Goal: Information Seeking & Learning: Learn about a topic

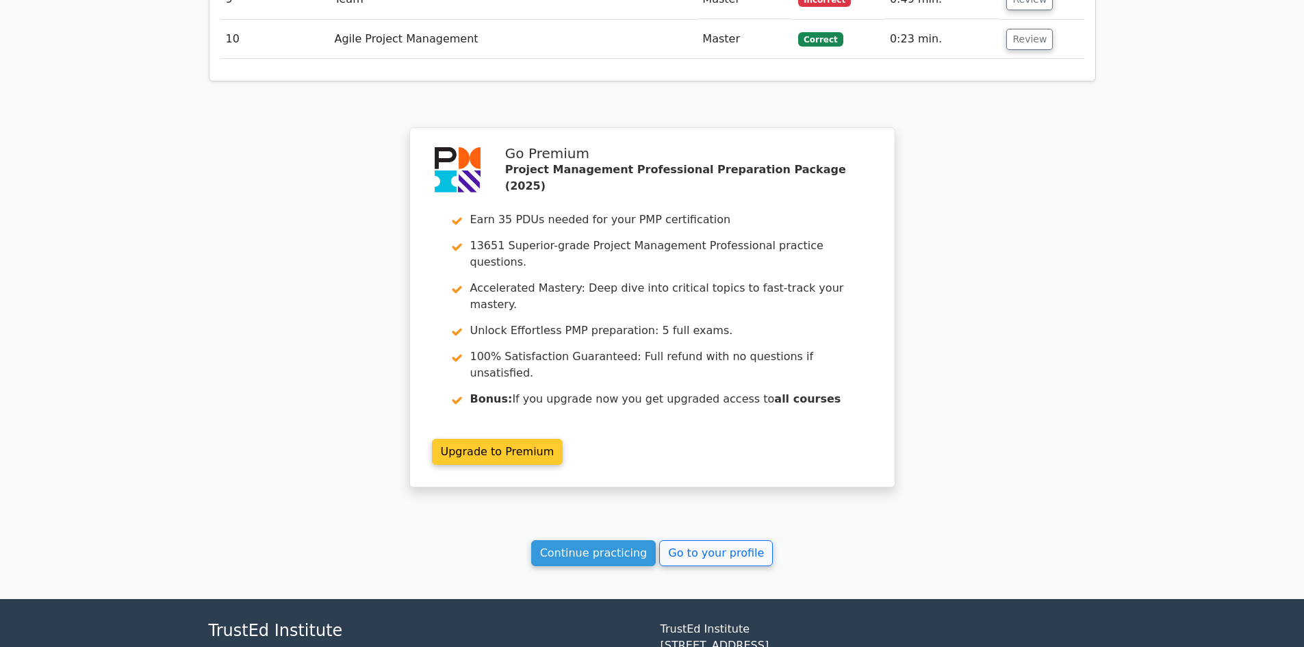
scroll to position [1643, 0]
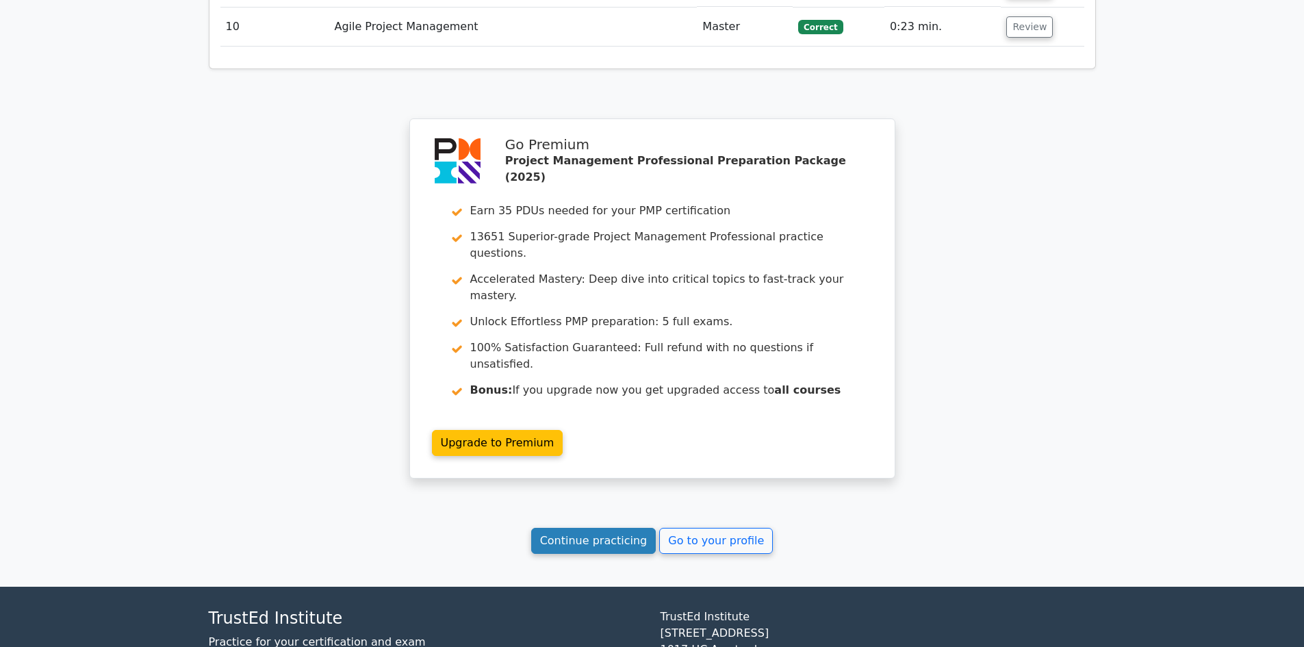
click at [618, 528] on link "Continue practicing" at bounding box center [593, 541] width 125 height 26
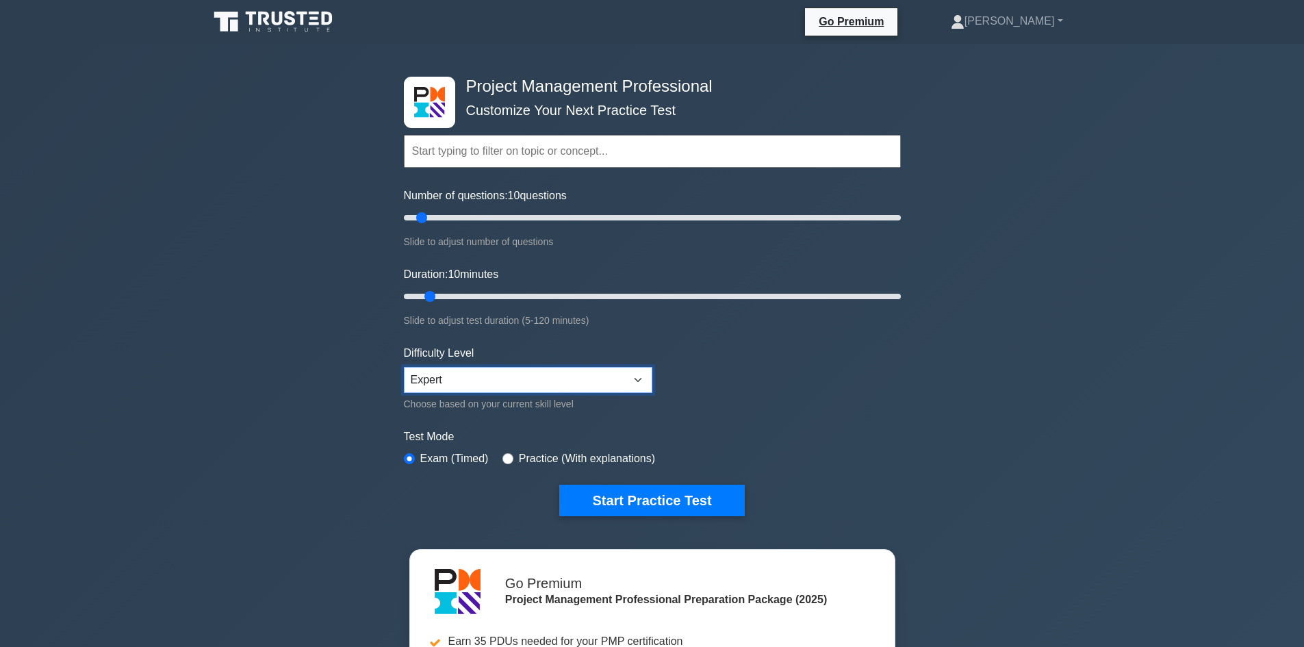
click at [635, 382] on select "Beginner Intermediate Expert" at bounding box center [528, 380] width 249 height 26
click at [674, 495] on button "Start Practice Test" at bounding box center [651, 500] width 185 height 31
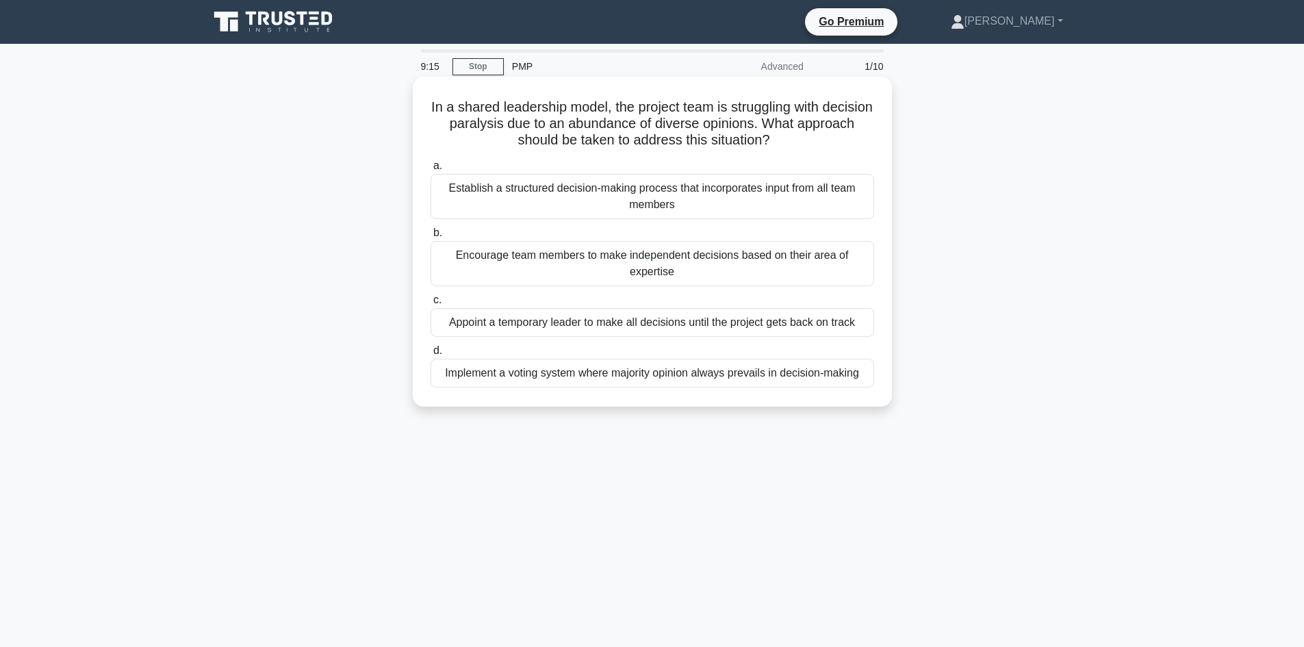
click at [823, 189] on div "Establish a structured decision-making process that incorporates input from all…" at bounding box center [653, 196] width 444 height 45
click at [431, 170] on input "a. Establish a structured decision-making process that incorporates input from …" at bounding box center [431, 166] width 0 height 9
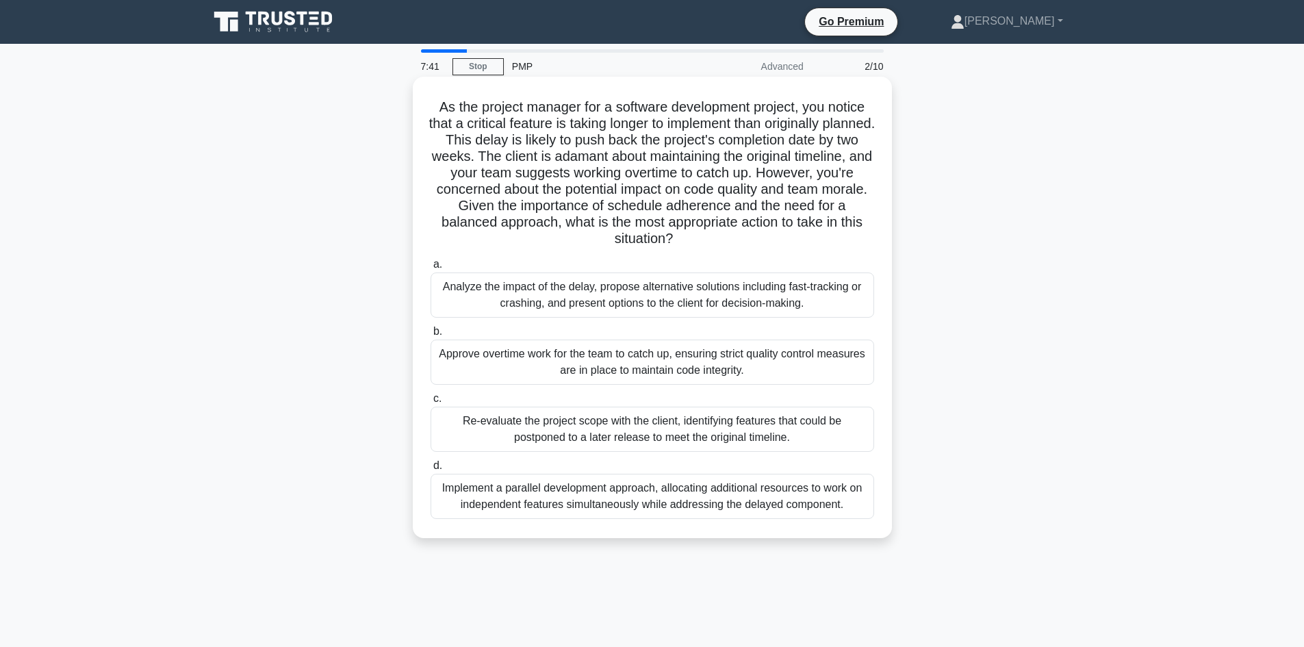
click at [625, 429] on div "Re-evaluate the project scope with the client, identifying features that could …" at bounding box center [653, 429] width 444 height 45
click at [431, 403] on input "c. Re-evaluate the project scope with the client, identifying features that cou…" at bounding box center [431, 398] width 0 height 9
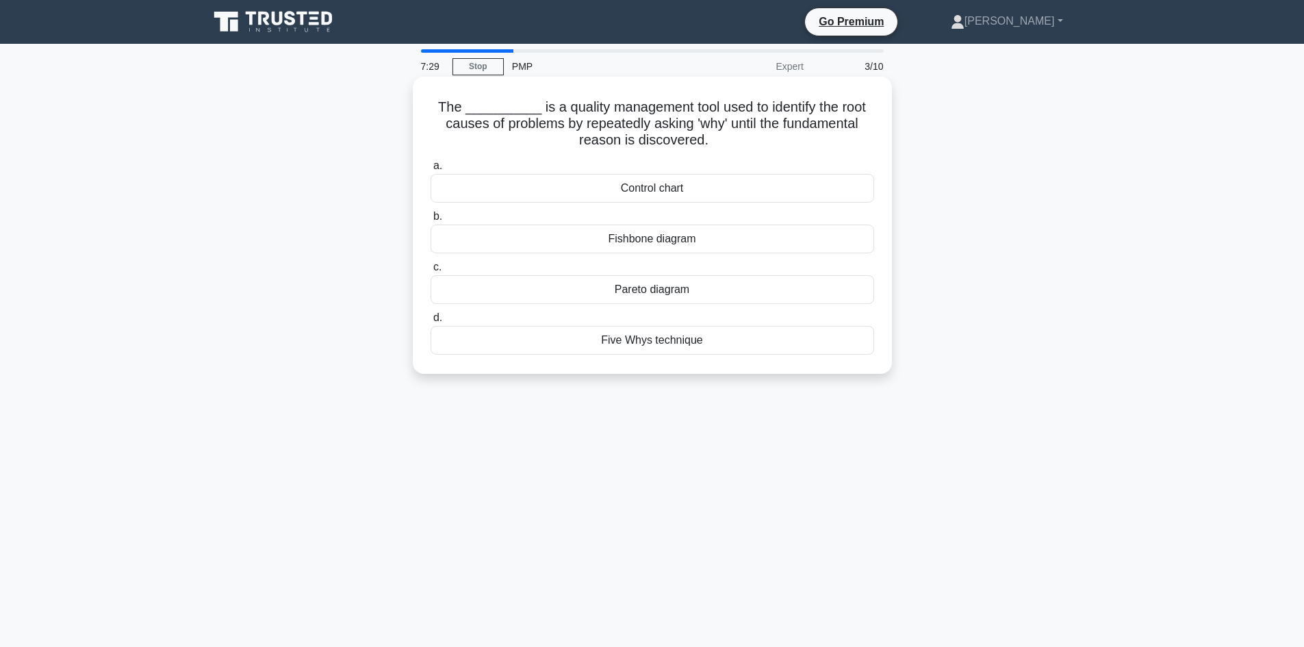
click at [693, 338] on div "Five Whys technique" at bounding box center [653, 340] width 444 height 29
click at [431, 322] on input "d. Five Whys technique" at bounding box center [431, 318] width 0 height 9
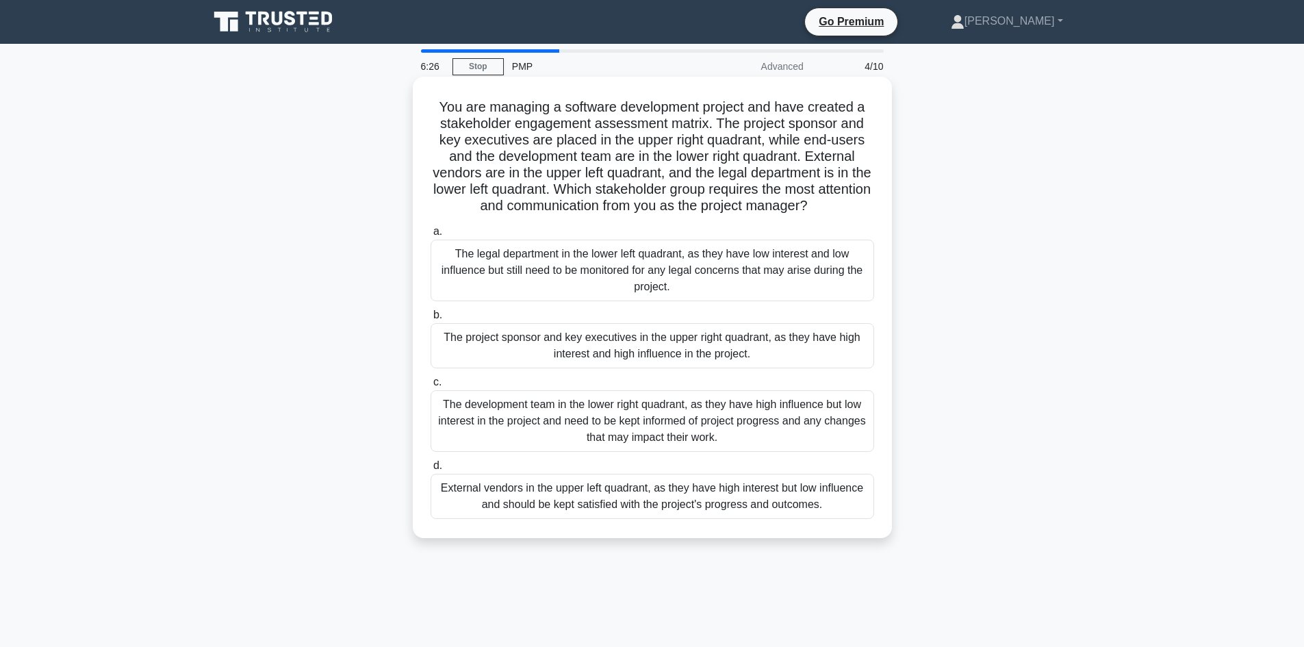
click at [689, 345] on div "The project sponsor and key executives in the upper right quadrant, as they hav…" at bounding box center [653, 345] width 444 height 45
click at [431, 320] on input "b. The project sponsor and key executives in the upper right quadrant, as they …" at bounding box center [431, 315] width 0 height 9
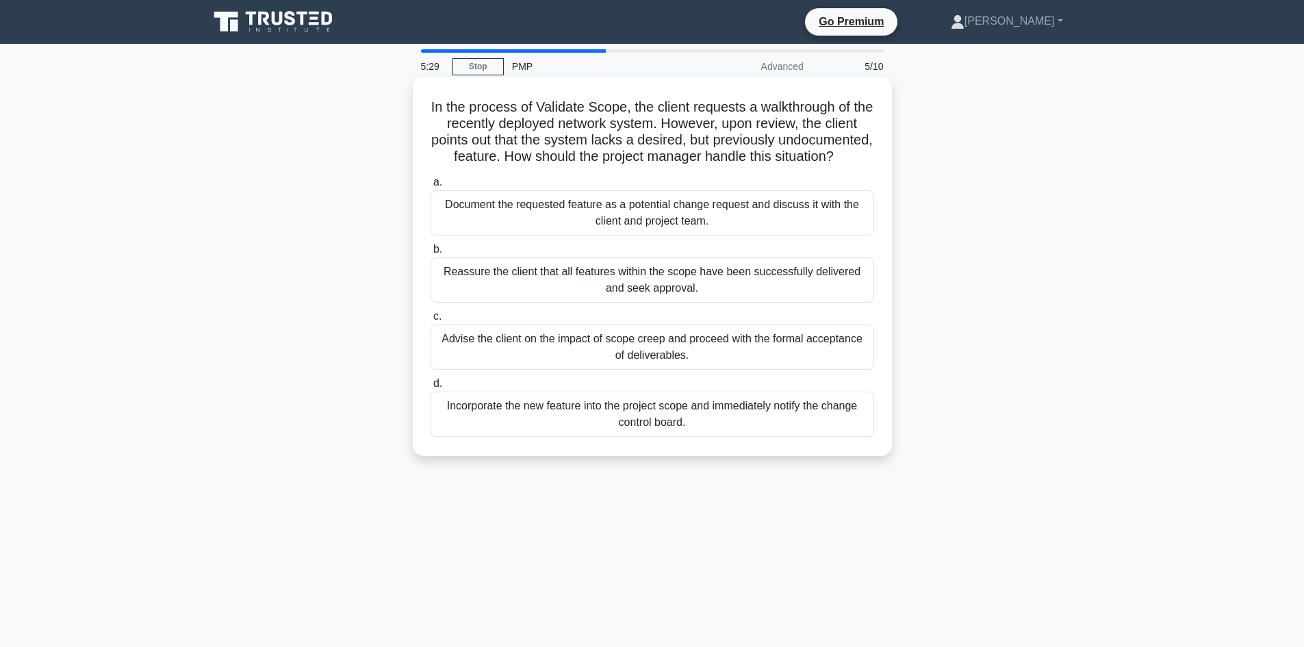
click at [618, 225] on div "Document the requested feature as a potential change request and discuss it wit…" at bounding box center [653, 212] width 444 height 45
click at [431, 187] on input "a. Document the requested feature as a potential change request and discuss it …" at bounding box center [431, 182] width 0 height 9
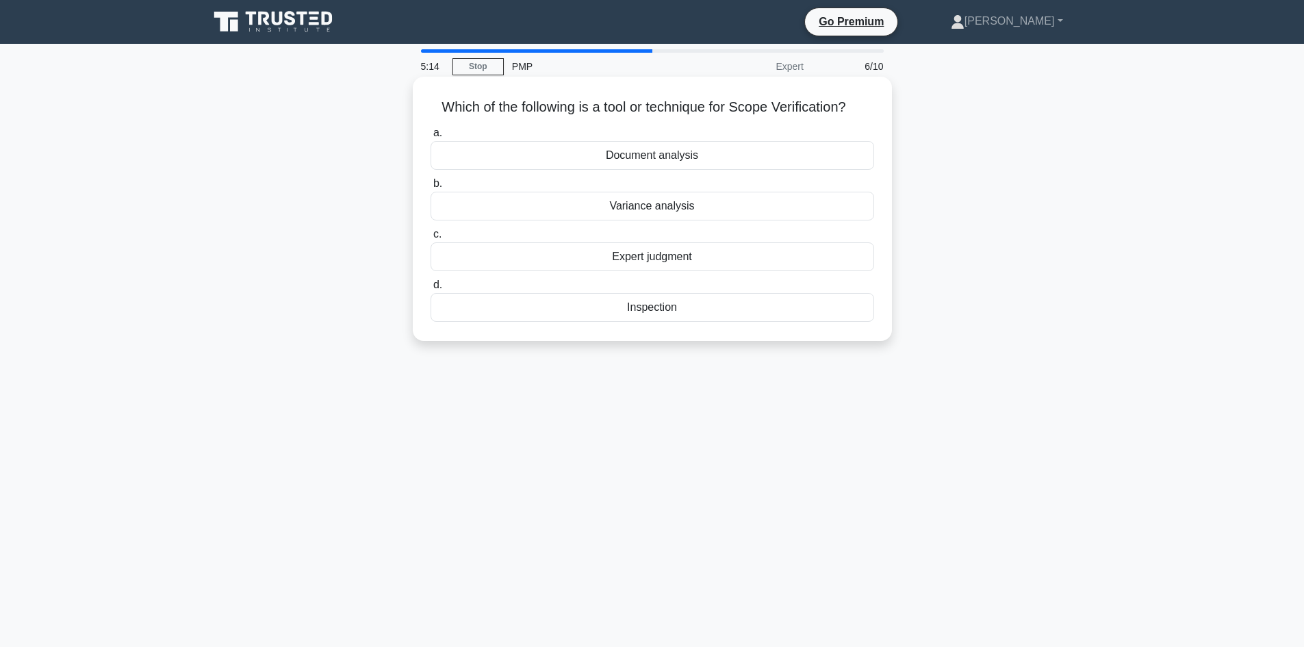
click at [678, 308] on div "Inspection" at bounding box center [653, 307] width 444 height 29
click at [431, 290] on input "d. Inspection" at bounding box center [431, 285] width 0 height 9
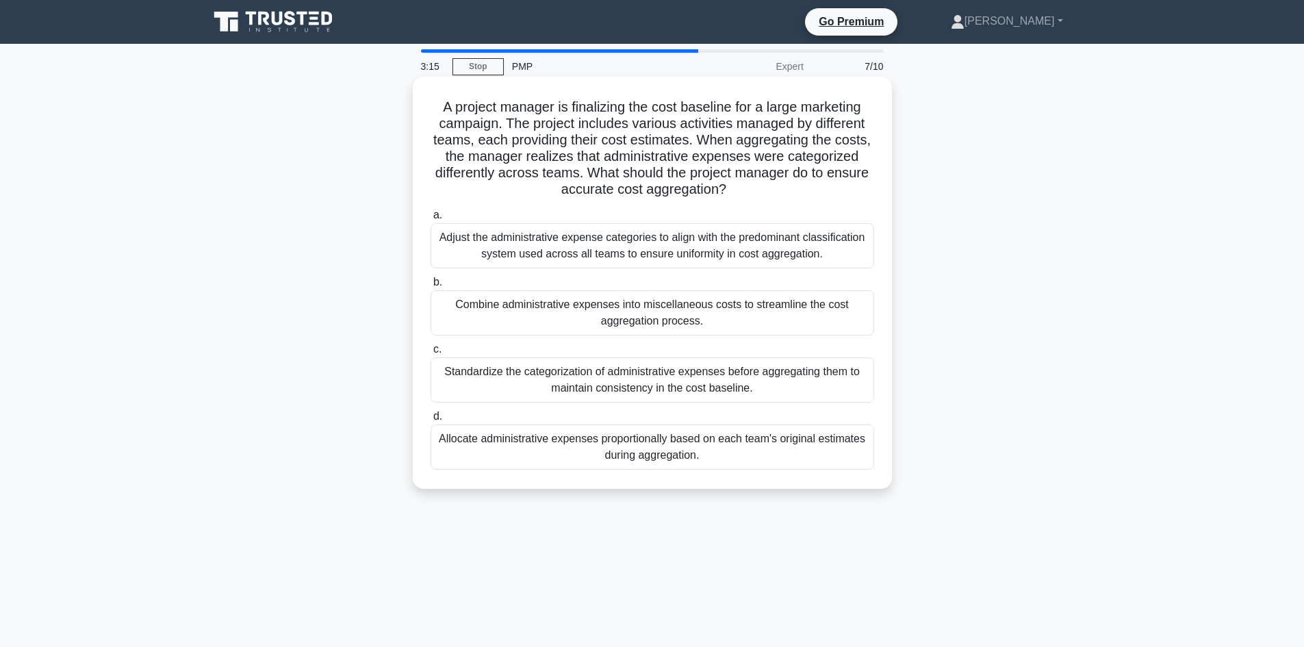
click at [682, 388] on div "Standardize the categorization of administrative expenses before aggregating th…" at bounding box center [653, 379] width 444 height 45
click at [431, 354] on input "c. Standardize the categorization of administrative expenses before aggregating…" at bounding box center [431, 349] width 0 height 9
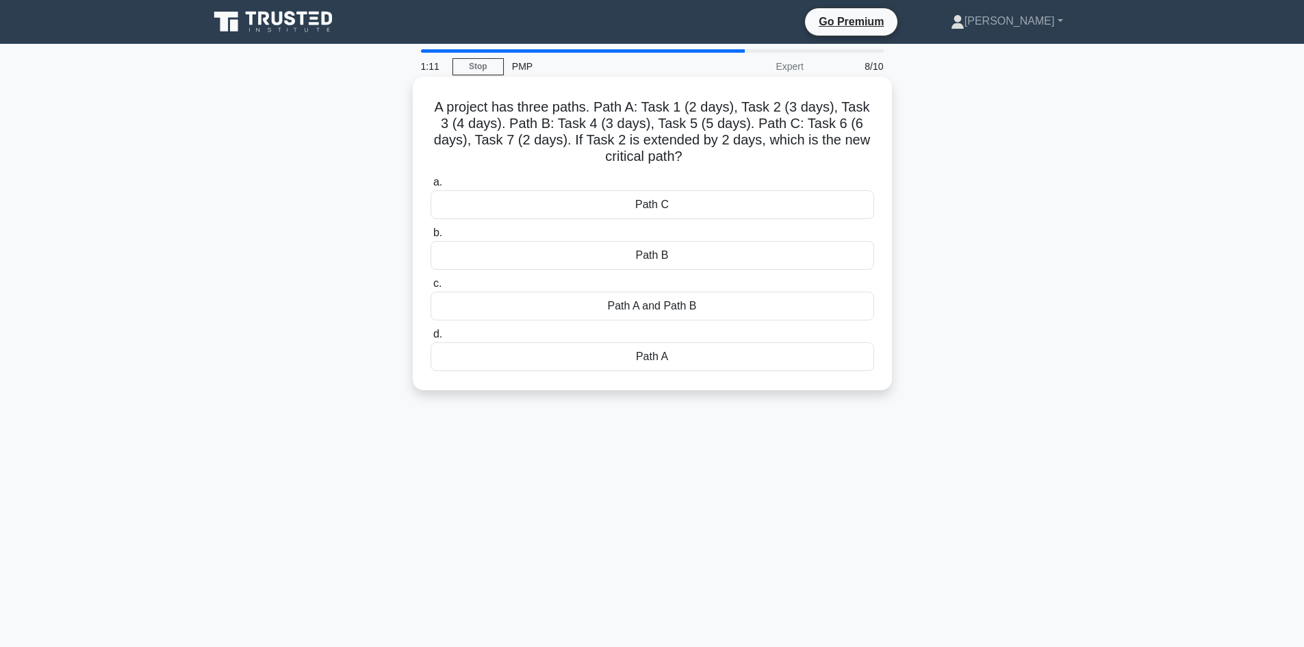
click at [685, 366] on div "Path A" at bounding box center [653, 356] width 444 height 29
click at [431, 339] on input "d. Path A" at bounding box center [431, 334] width 0 height 9
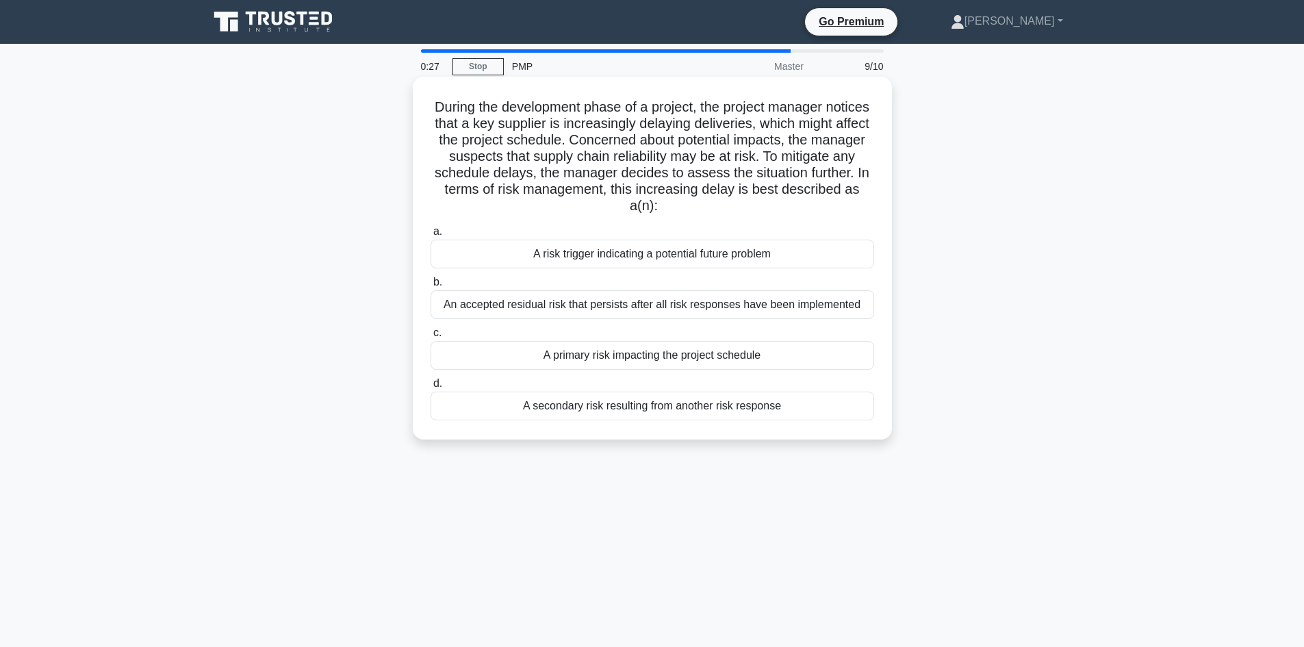
click at [636, 255] on div "A risk trigger indicating a potential future problem" at bounding box center [653, 254] width 444 height 29
click at [431, 236] on input "a. A risk trigger indicating a potential future problem" at bounding box center [431, 231] width 0 height 9
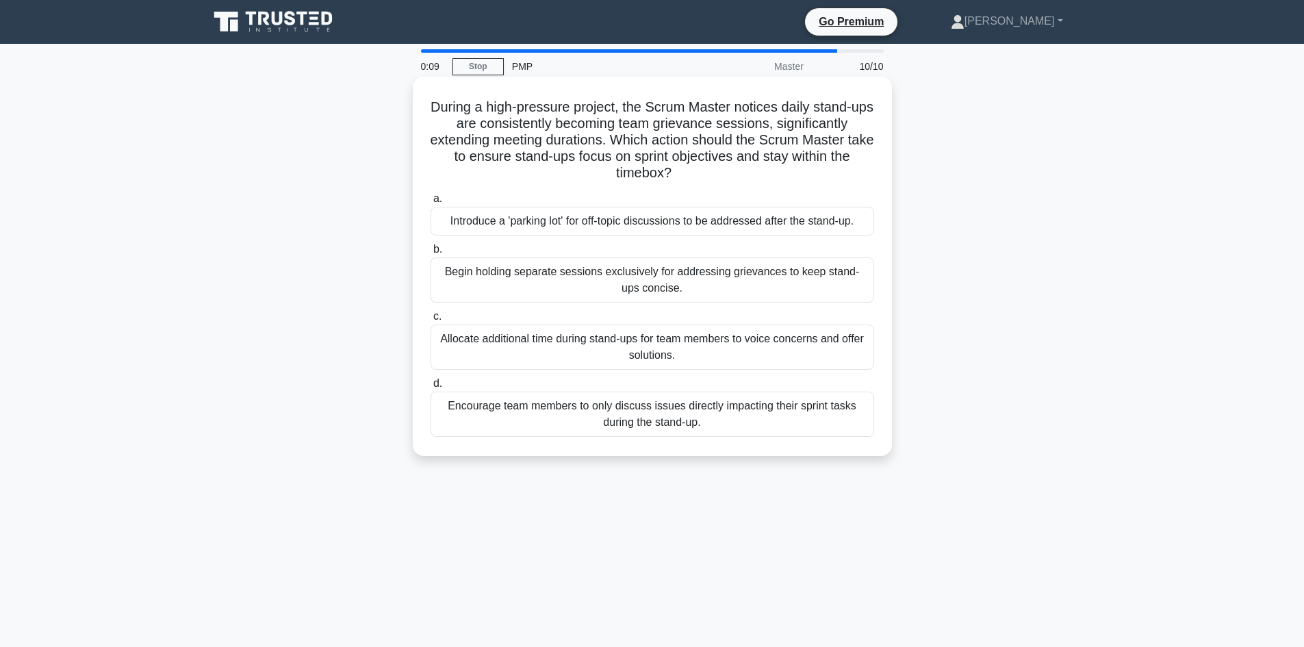
click at [733, 224] on div "Introduce a 'parking lot' for off-topic discussions to be addressed after the s…" at bounding box center [653, 221] width 444 height 29
click at [431, 203] on input "a. Introduce a 'parking lot' for off-topic discussions to be addressed after th…" at bounding box center [431, 198] width 0 height 9
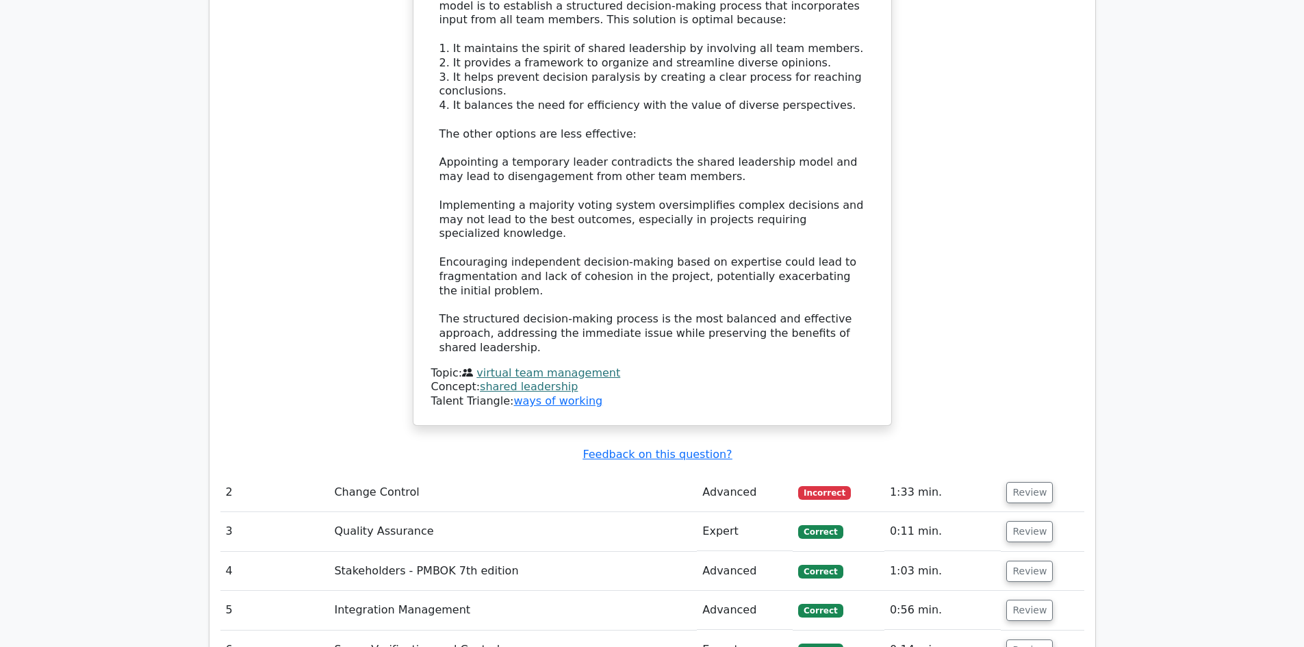
scroll to position [1917, 0]
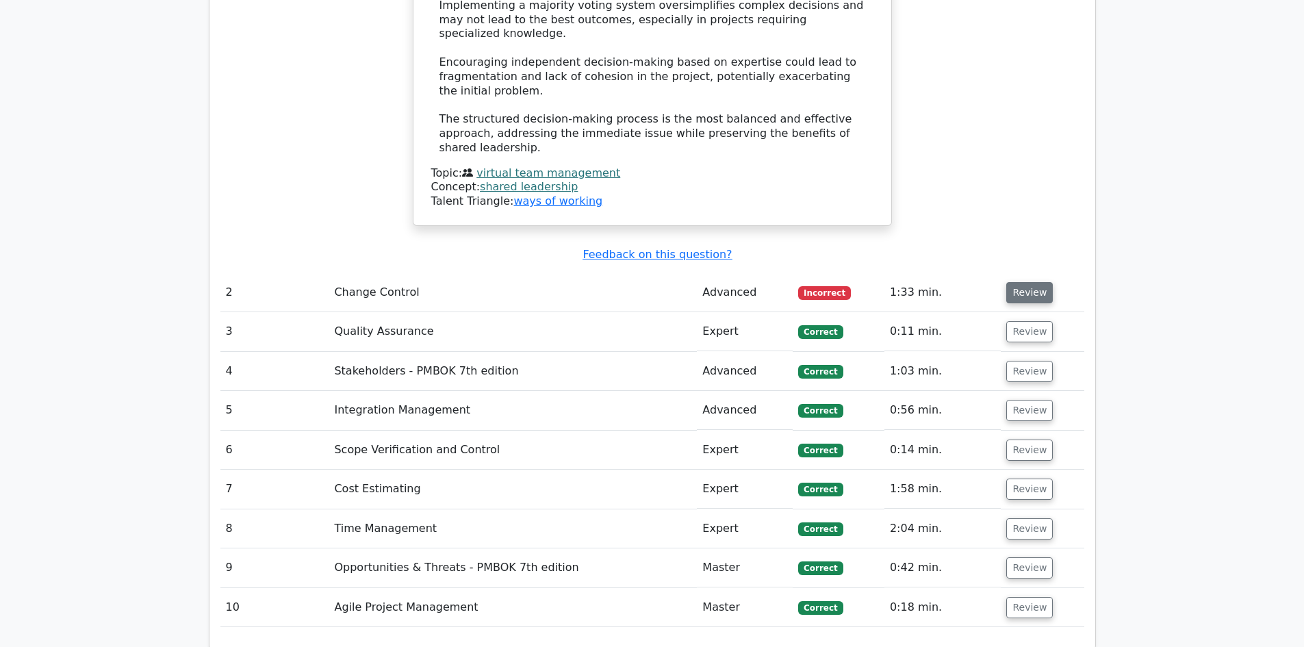
click at [1030, 282] on button "Review" at bounding box center [1029, 292] width 47 height 21
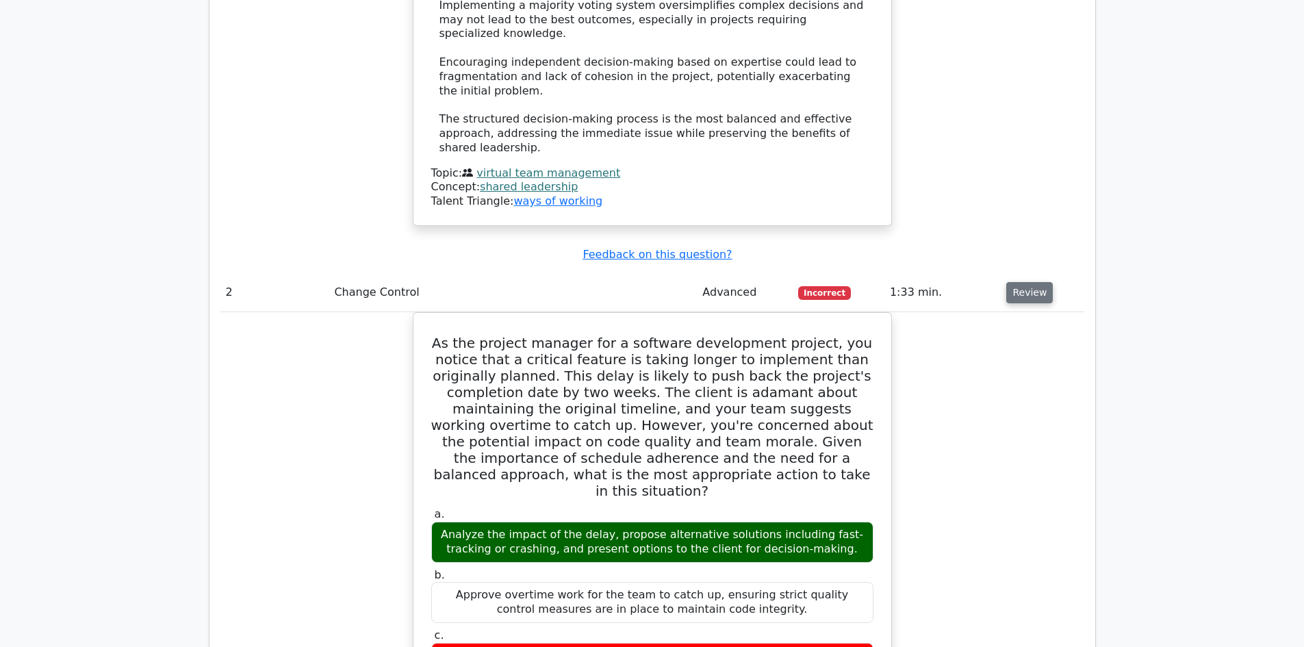
click at [1029, 282] on button "Review" at bounding box center [1029, 292] width 47 height 21
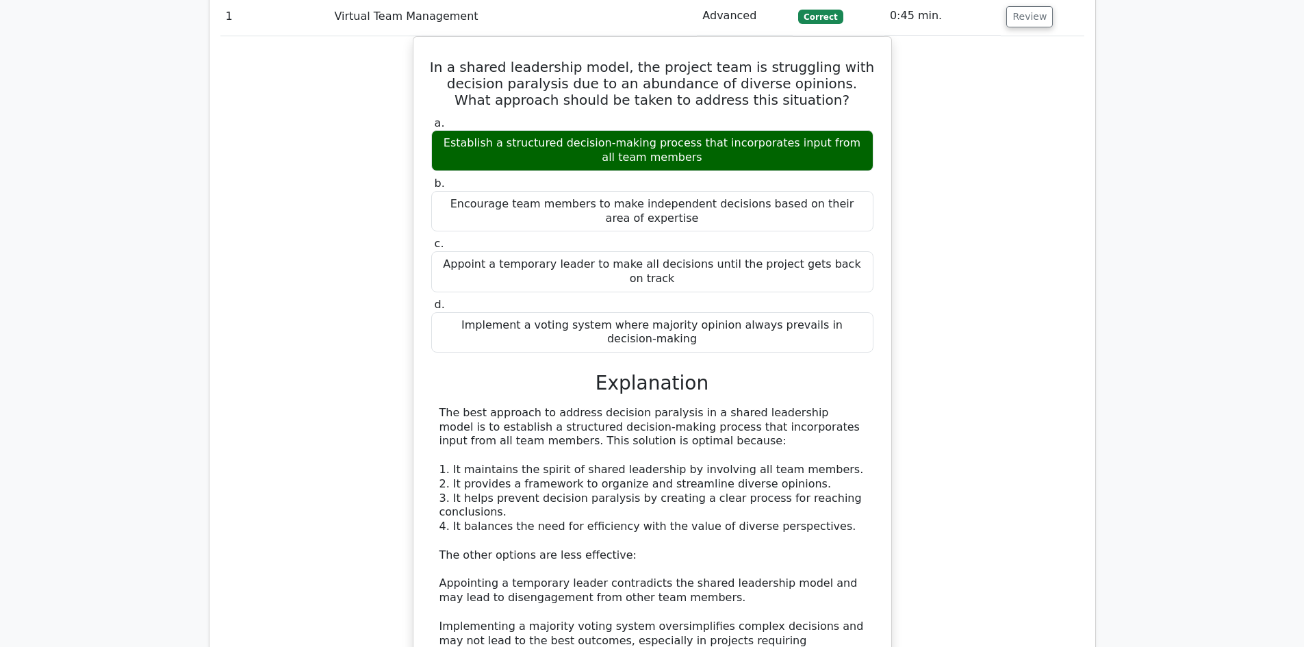
scroll to position [1232, 0]
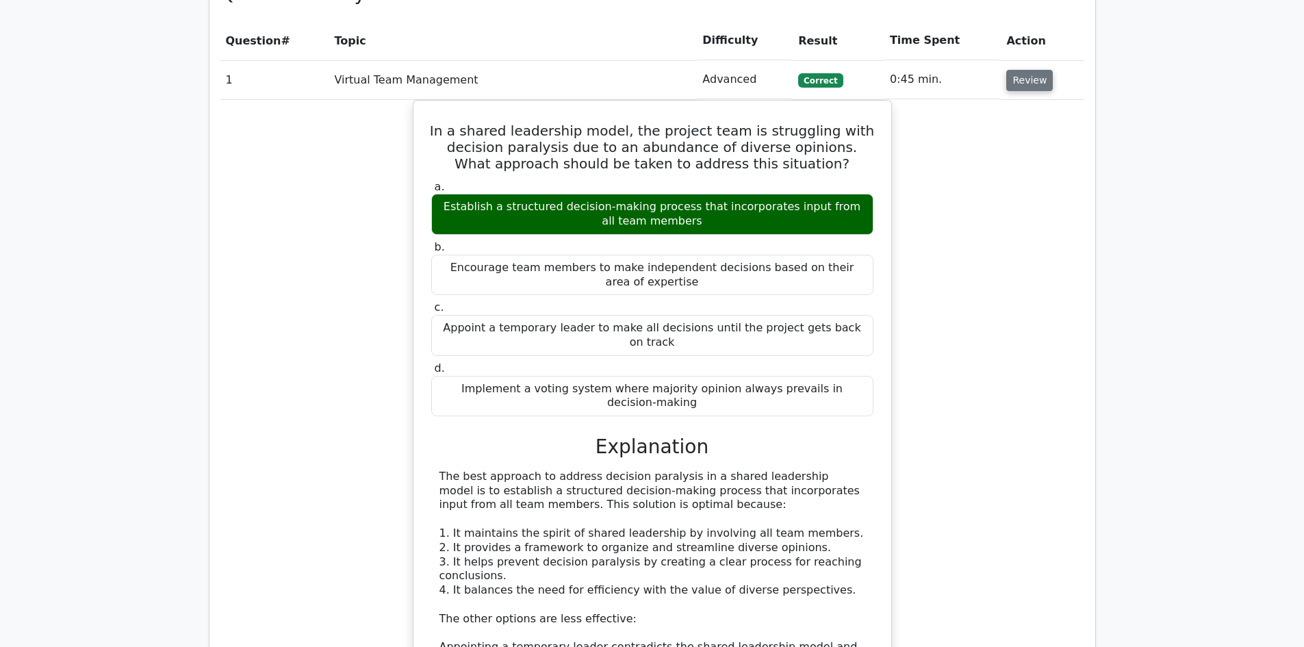
click at [1022, 70] on button "Review" at bounding box center [1029, 80] width 47 height 21
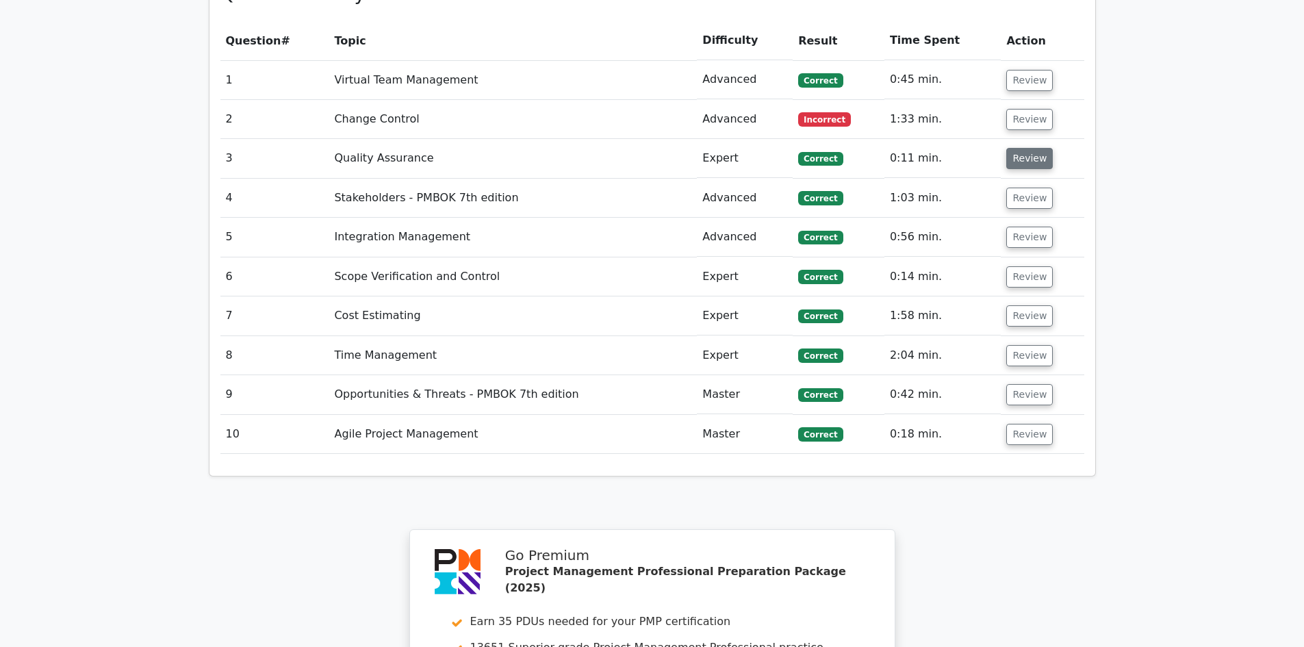
click at [1021, 148] on button "Review" at bounding box center [1029, 158] width 47 height 21
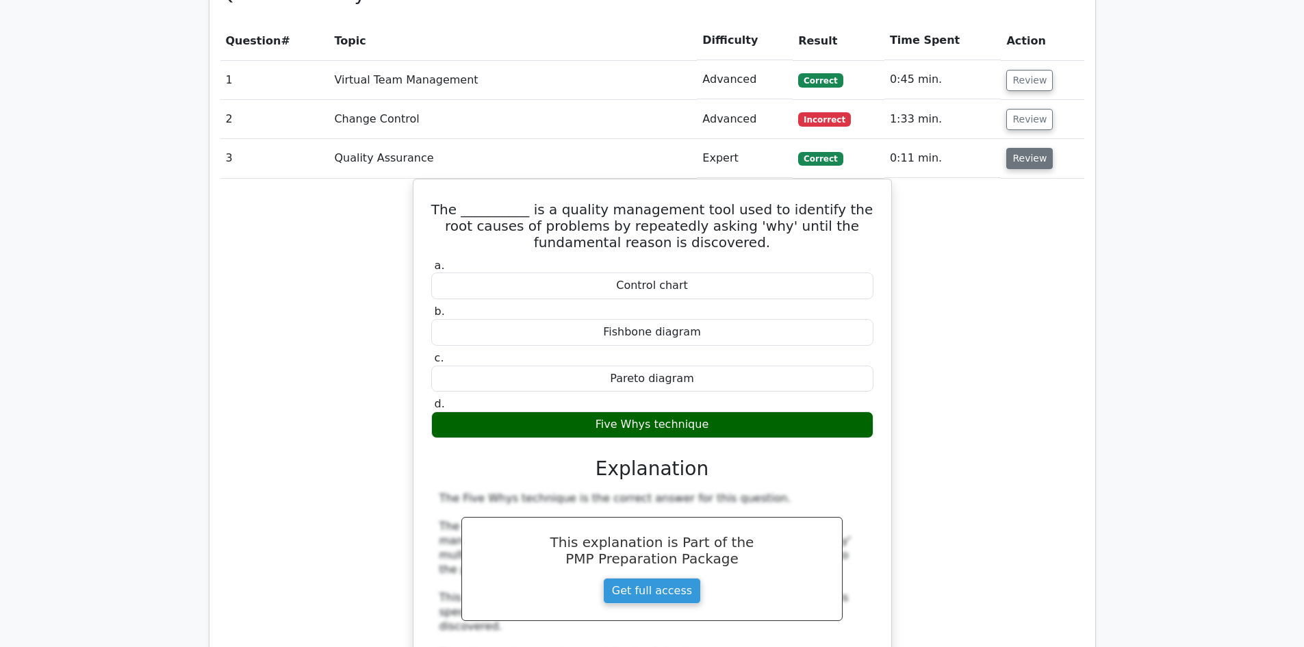
click at [1015, 148] on button "Review" at bounding box center [1029, 158] width 47 height 21
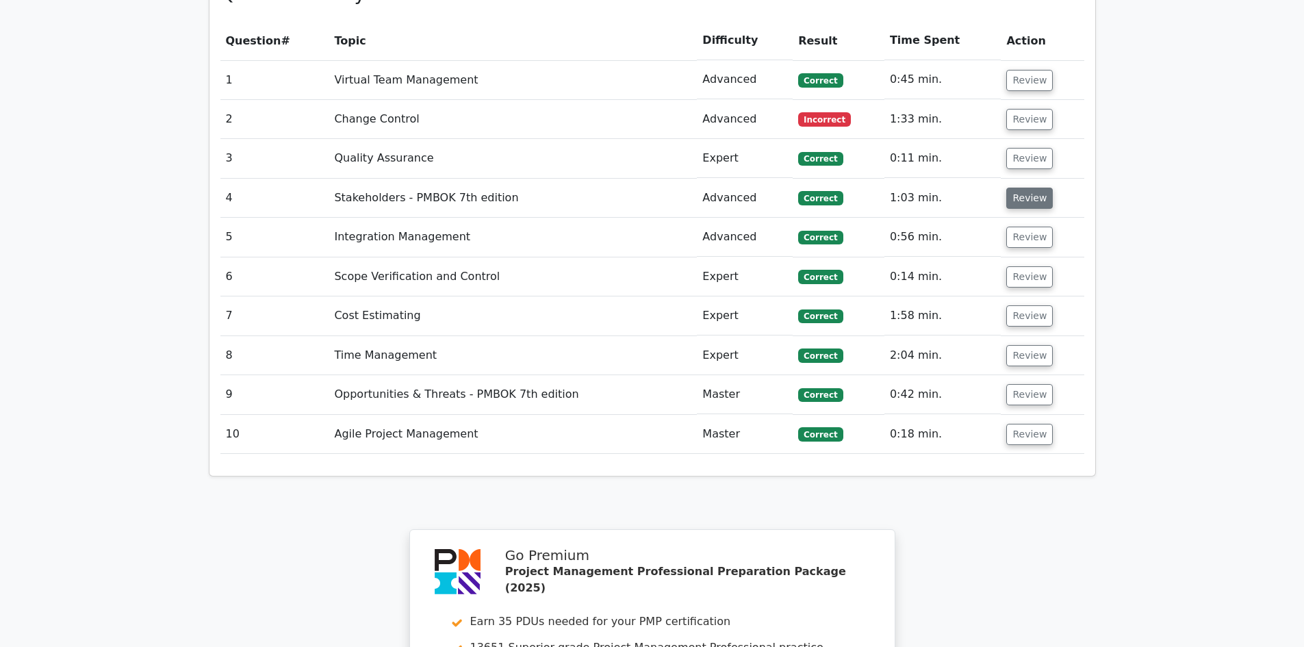
click at [1018, 188] on button "Review" at bounding box center [1029, 198] width 47 height 21
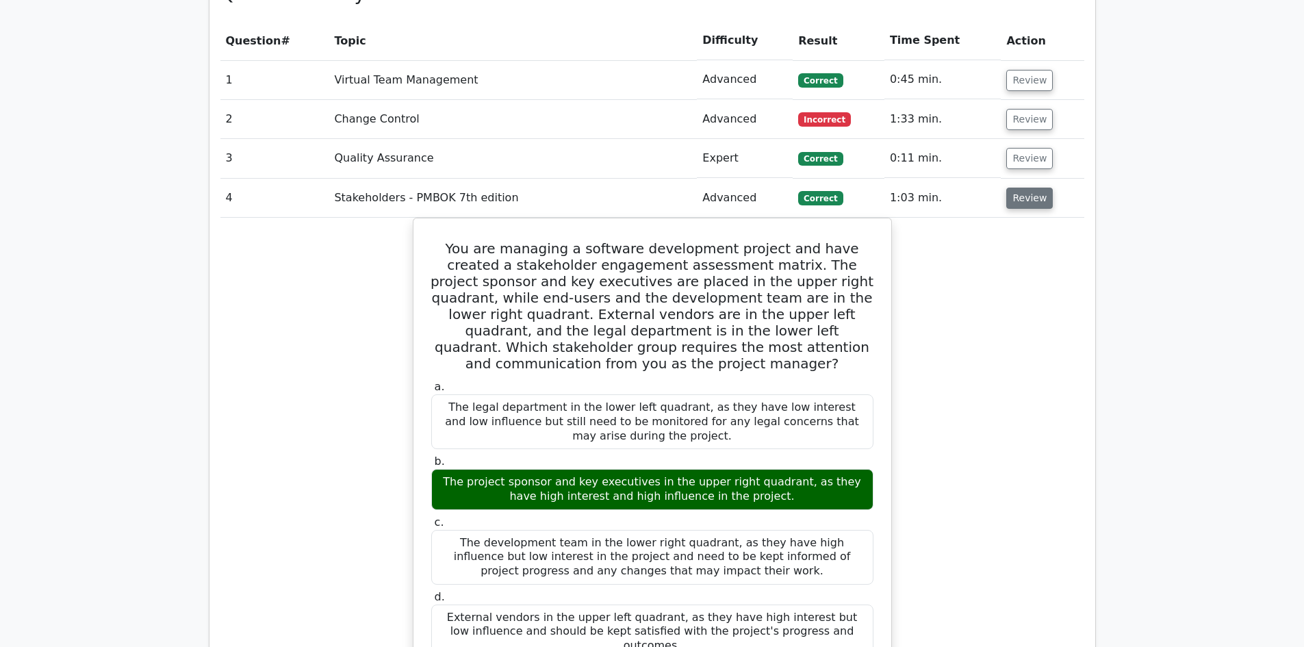
click at [1029, 188] on button "Review" at bounding box center [1029, 198] width 47 height 21
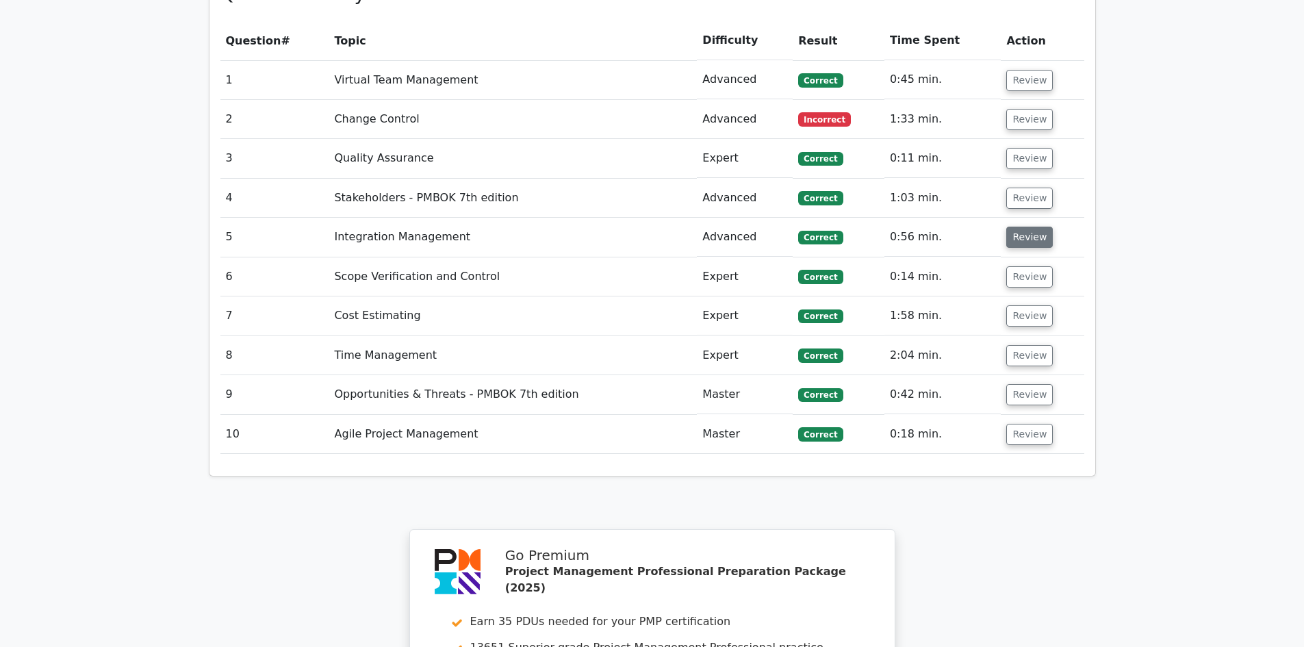
click at [1024, 227] on button "Review" at bounding box center [1029, 237] width 47 height 21
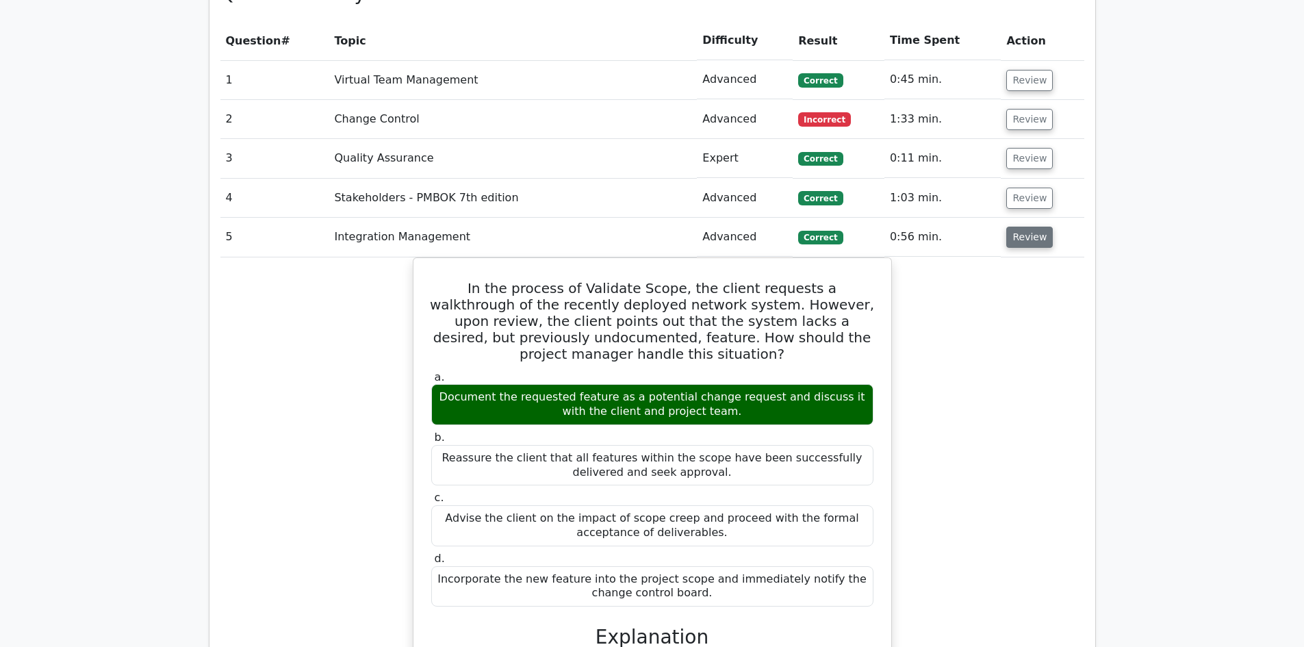
click at [1024, 227] on button "Review" at bounding box center [1029, 237] width 47 height 21
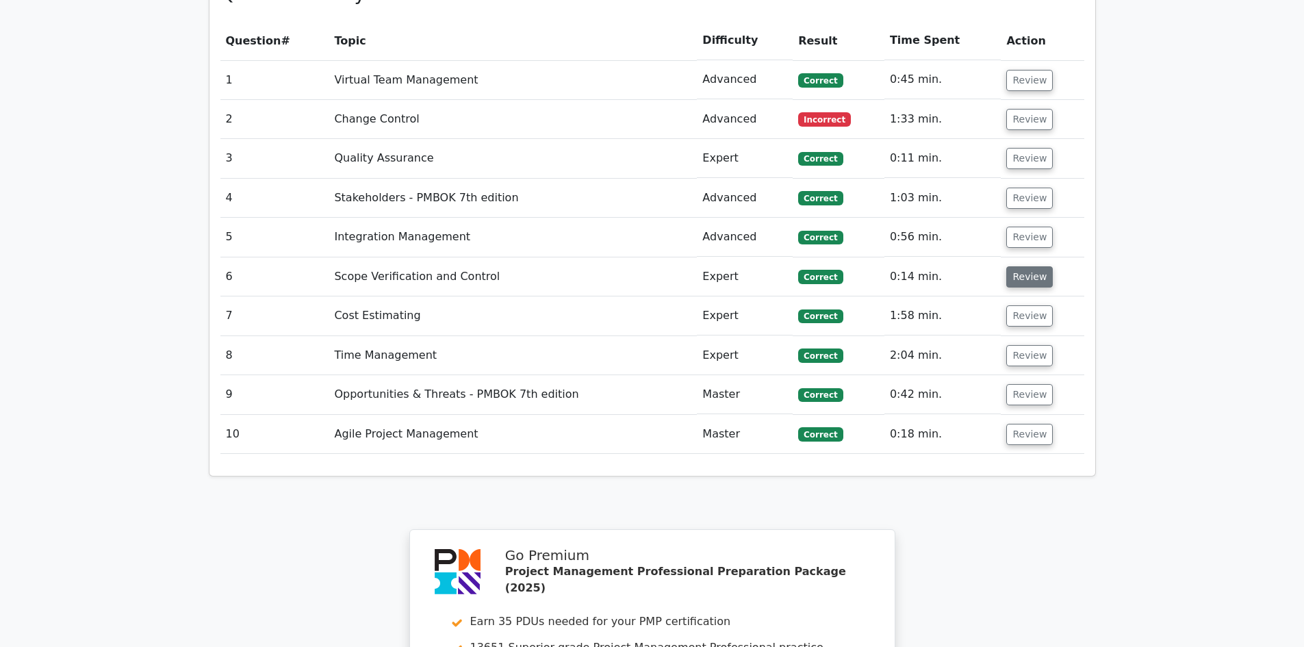
click at [1016, 266] on button "Review" at bounding box center [1029, 276] width 47 height 21
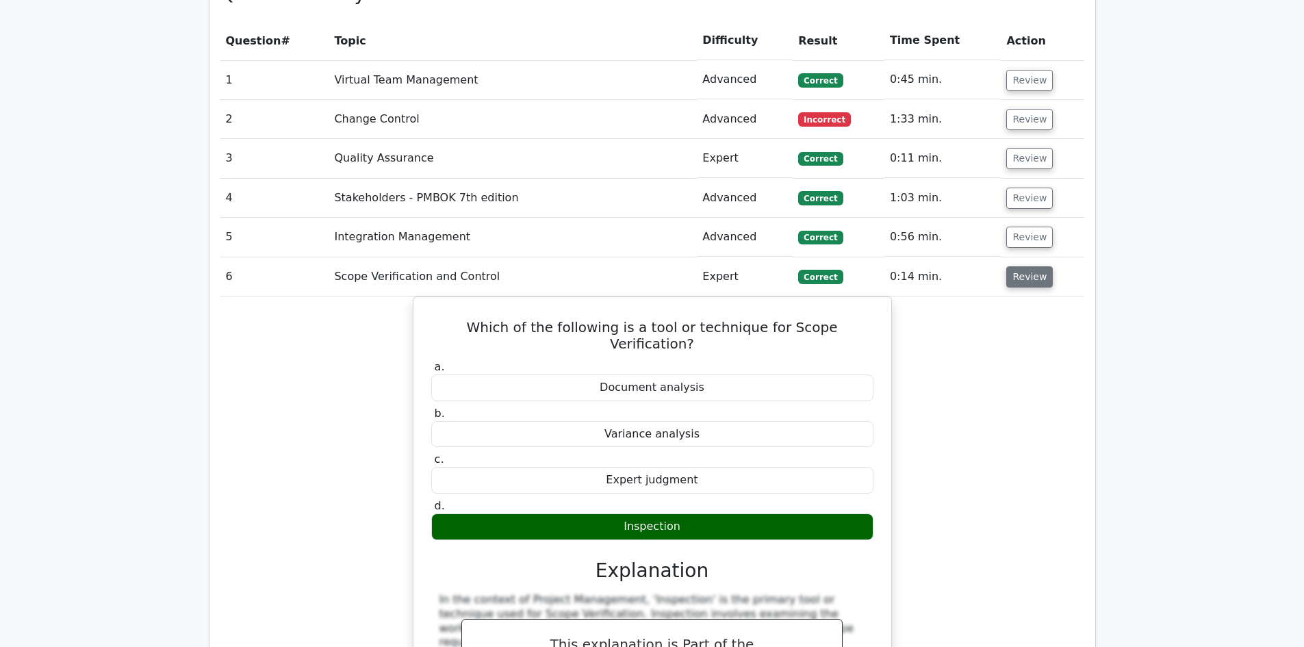
click at [1028, 266] on button "Review" at bounding box center [1029, 276] width 47 height 21
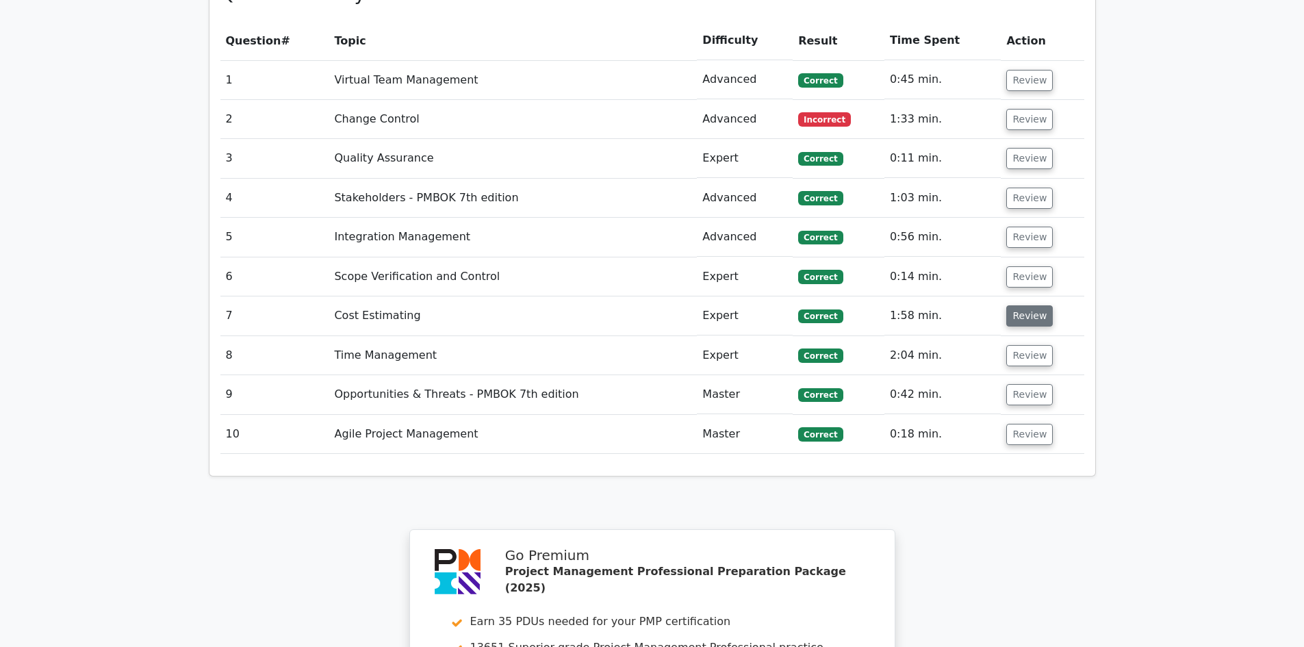
click at [1022, 305] on button "Review" at bounding box center [1029, 315] width 47 height 21
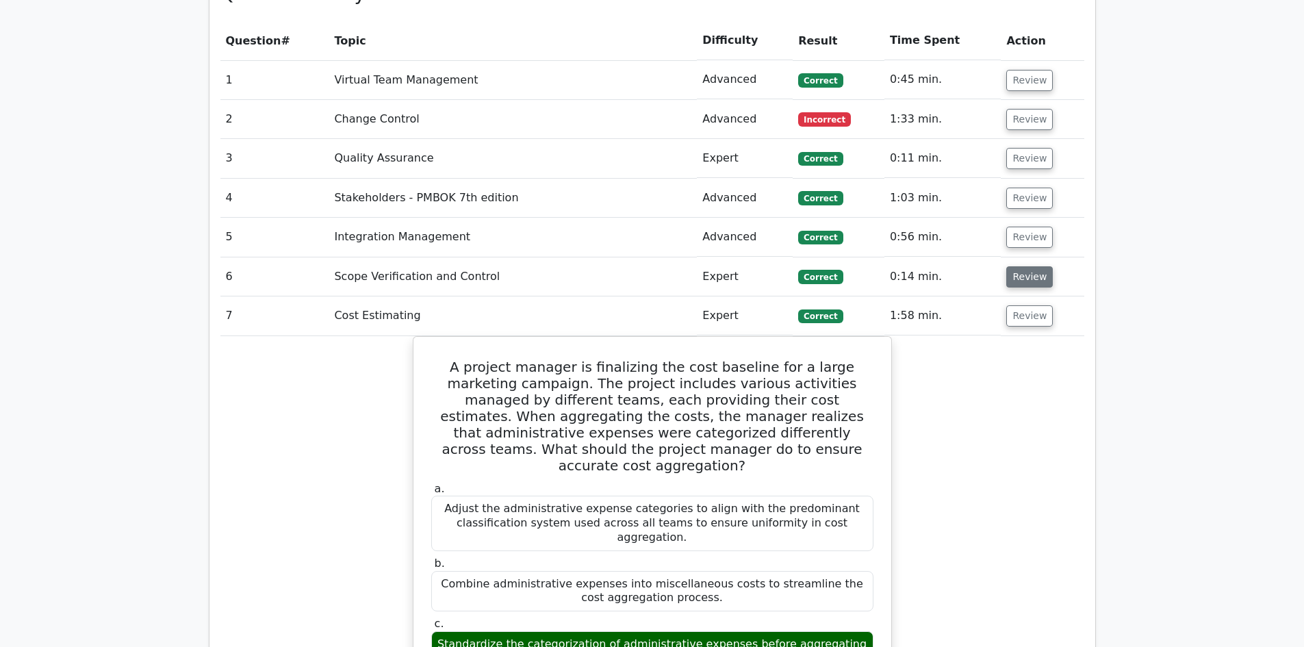
click at [1008, 266] on button "Review" at bounding box center [1029, 276] width 47 height 21
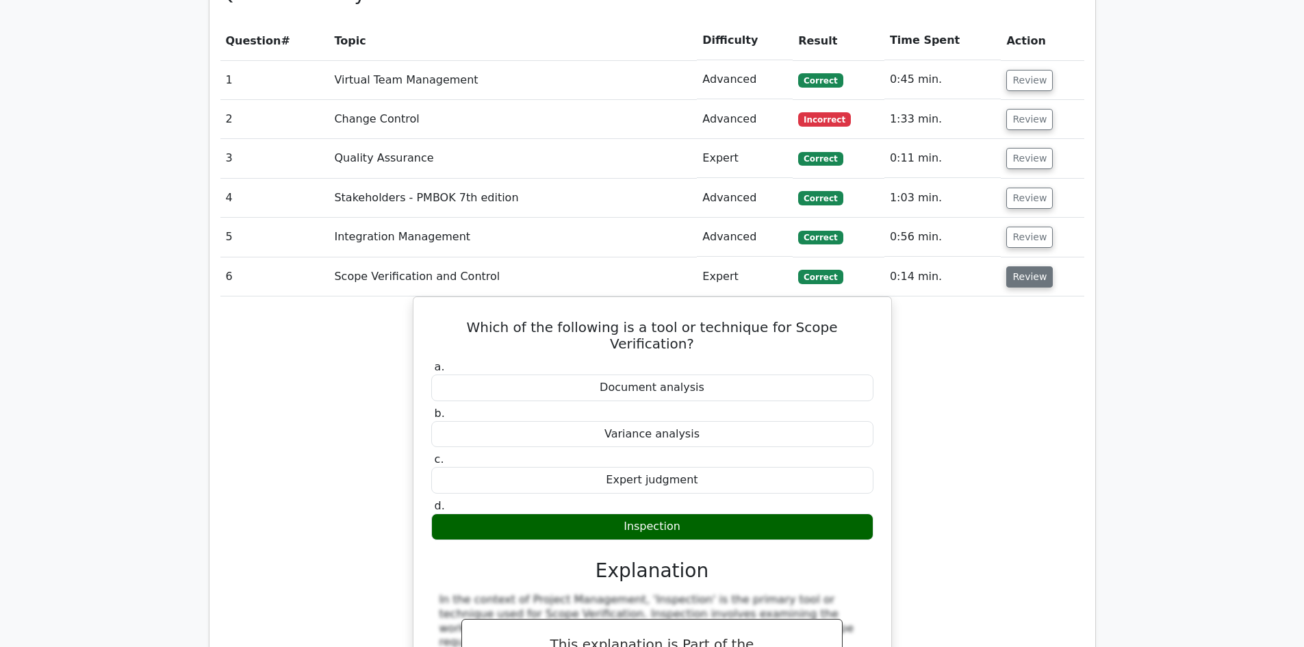
click at [1025, 266] on button "Review" at bounding box center [1029, 276] width 47 height 21
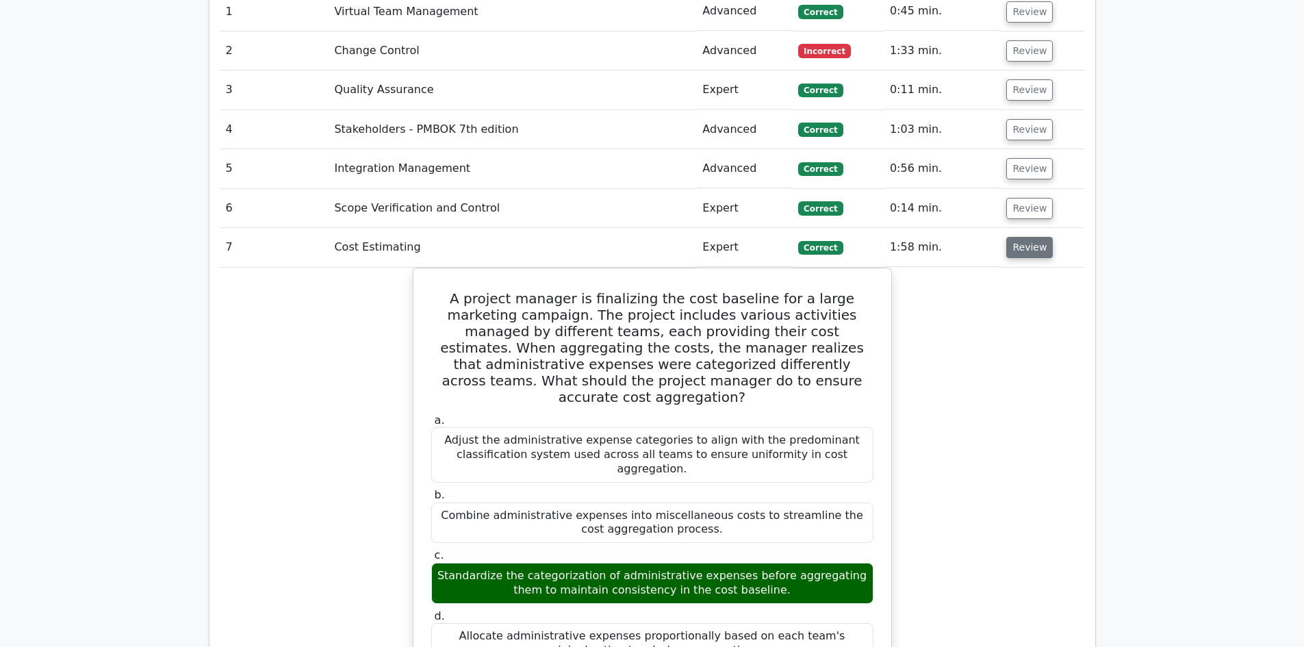
click at [1022, 237] on button "Review" at bounding box center [1029, 247] width 47 height 21
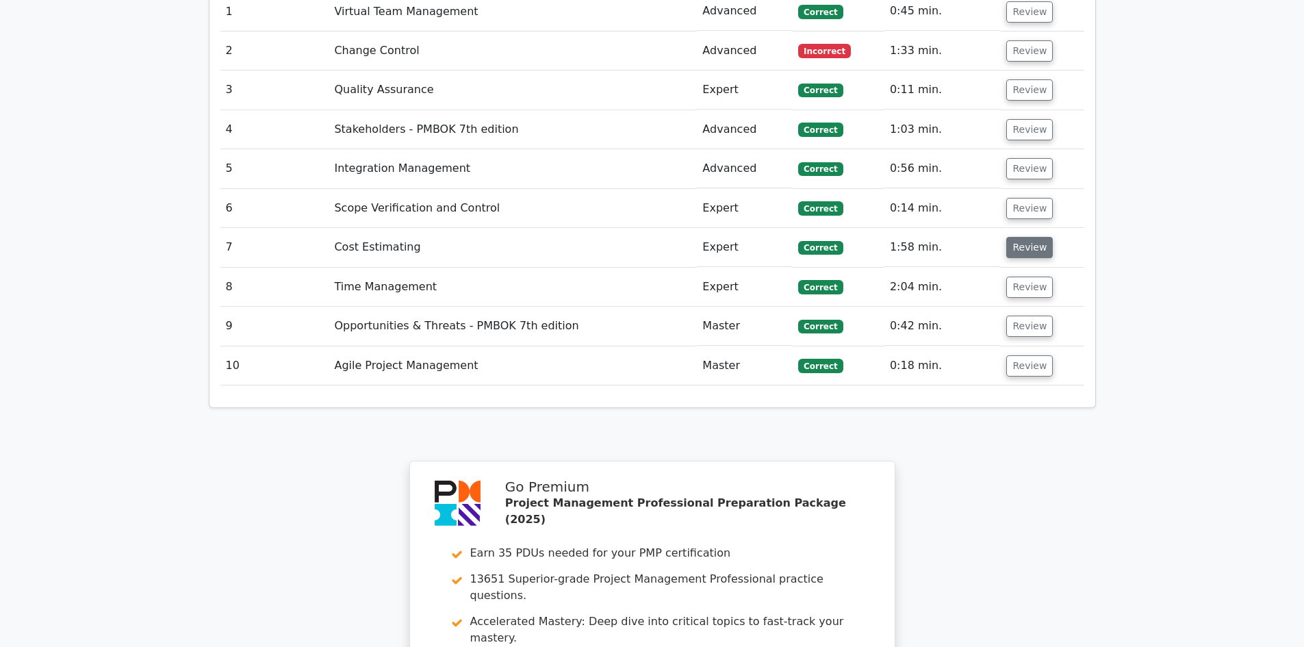
scroll to position [1369, 0]
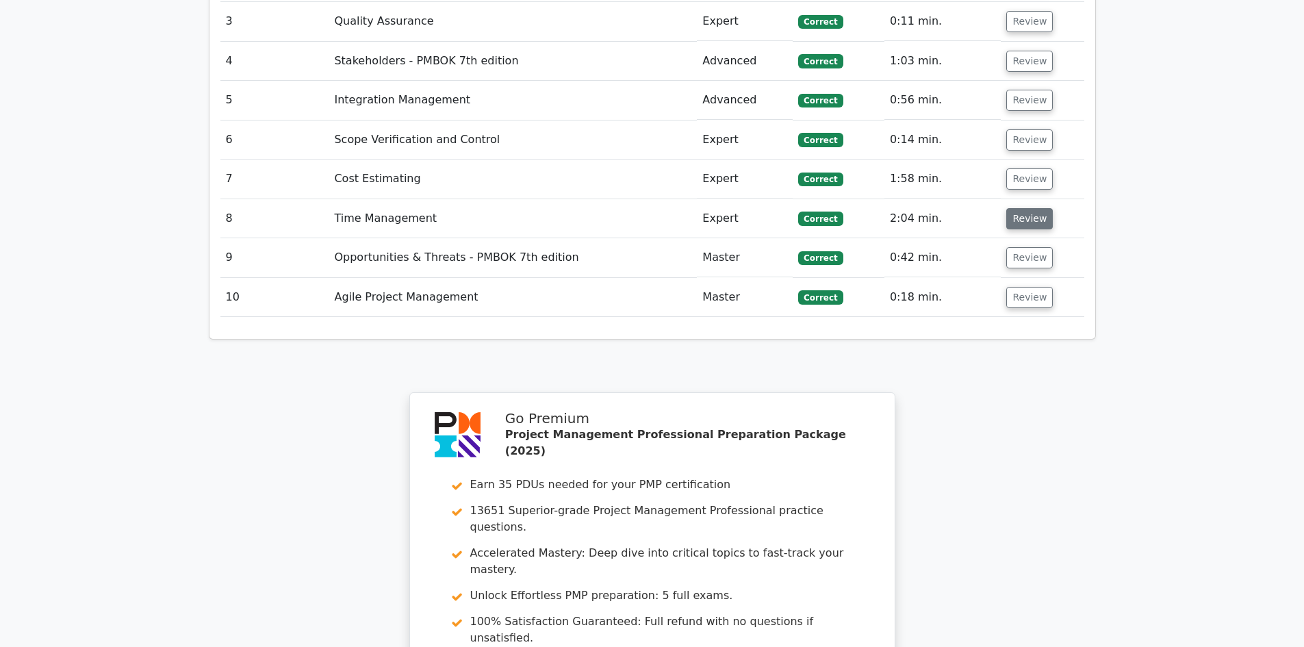
click at [1018, 208] on button "Review" at bounding box center [1029, 218] width 47 height 21
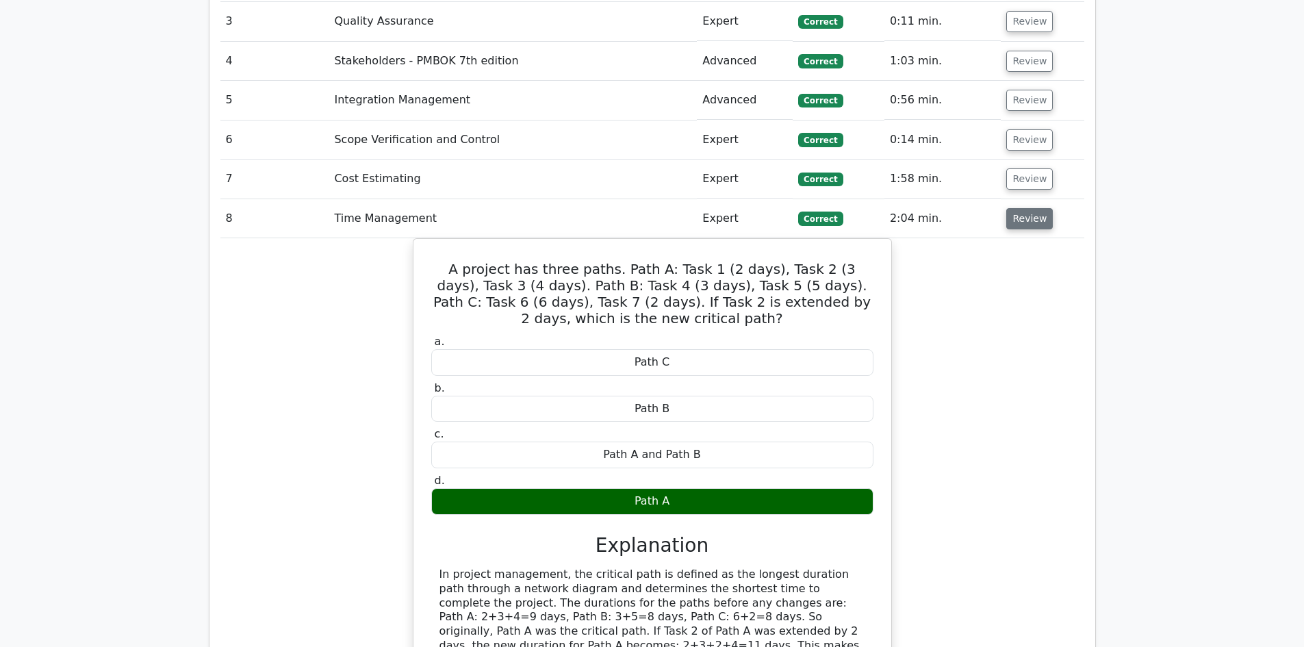
click at [1026, 208] on button "Review" at bounding box center [1029, 218] width 47 height 21
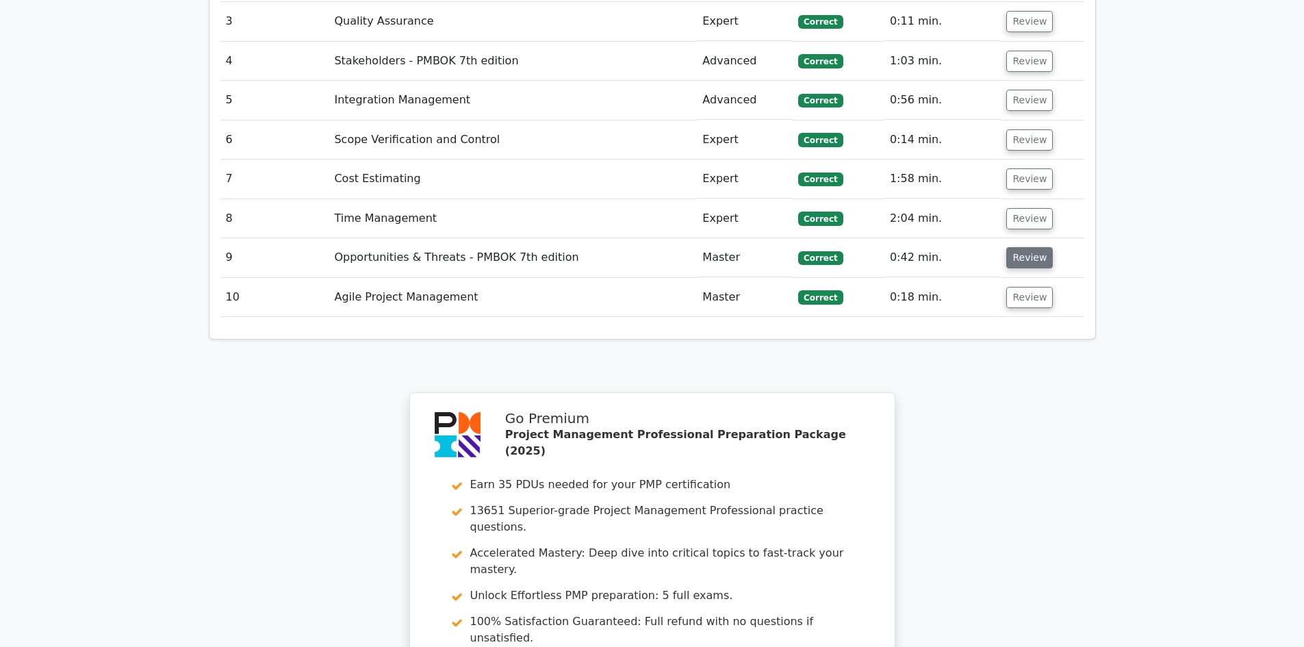
click at [1026, 247] on button "Review" at bounding box center [1029, 257] width 47 height 21
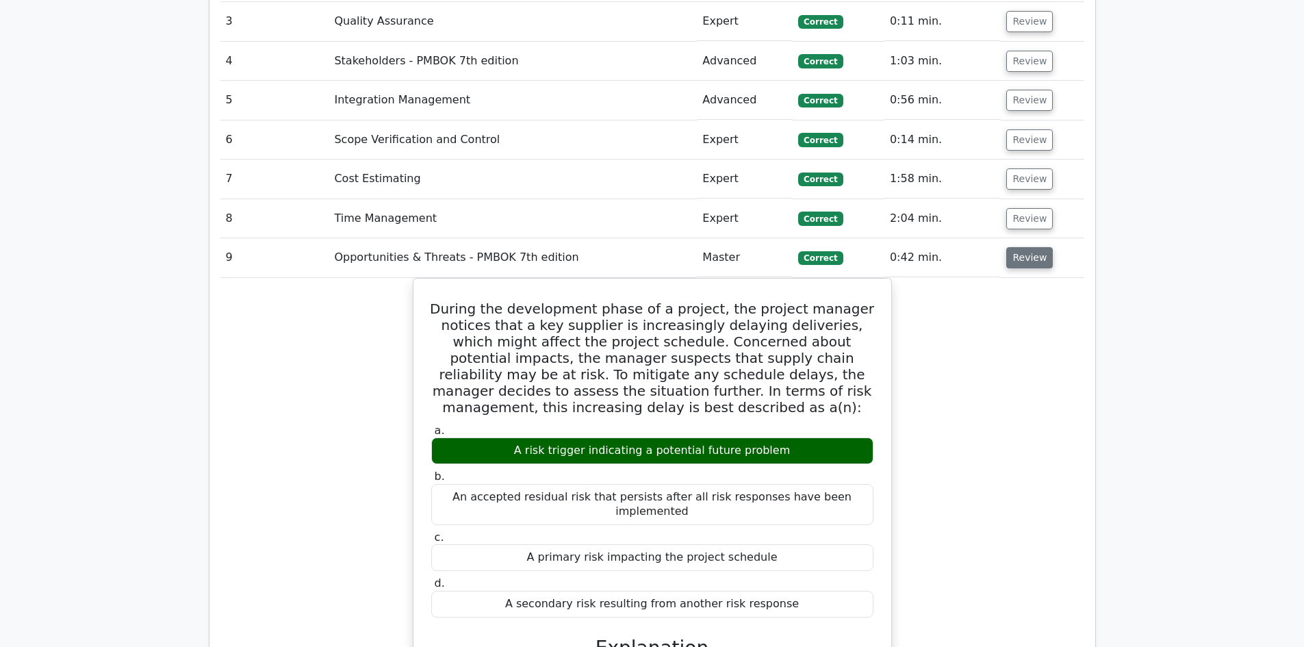
click at [1024, 247] on button "Review" at bounding box center [1029, 257] width 47 height 21
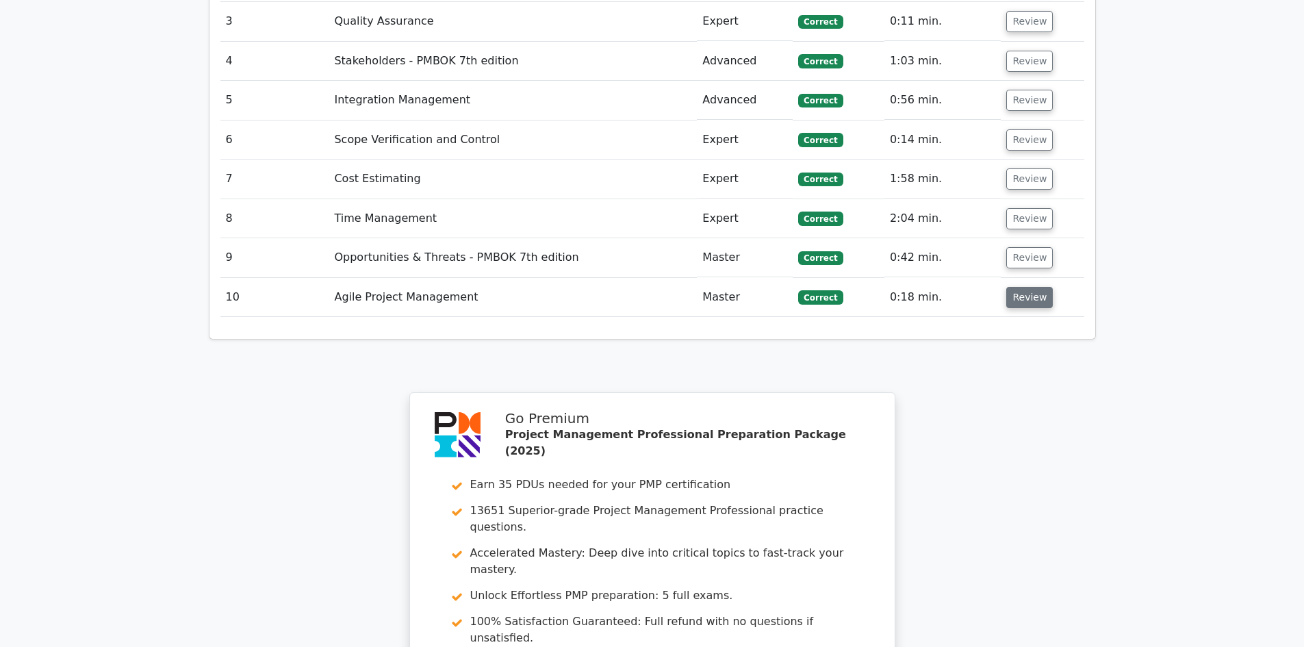
click at [1025, 287] on button "Review" at bounding box center [1029, 297] width 47 height 21
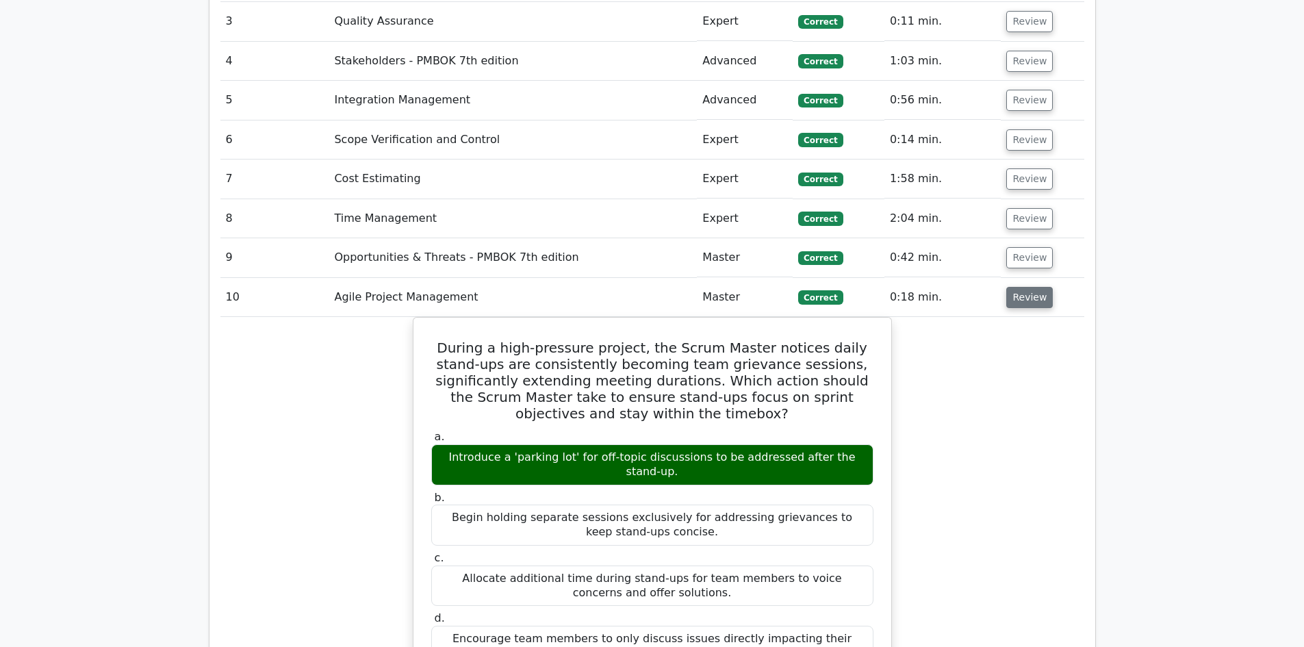
drag, startPoint x: 1026, startPoint y: 250, endPoint x: 1013, endPoint y: 249, distance: 12.4
click at [1026, 287] on button "Review" at bounding box center [1029, 297] width 47 height 21
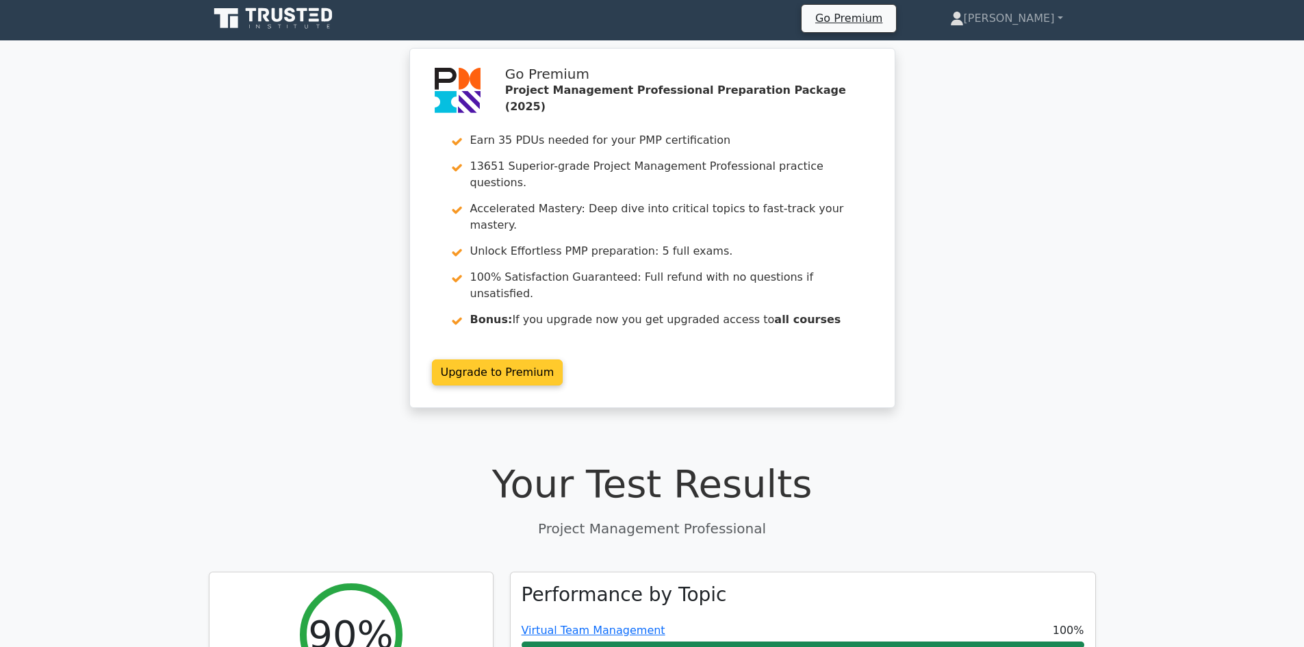
scroll to position [0, 0]
